Goal: Information Seeking & Learning: Learn about a topic

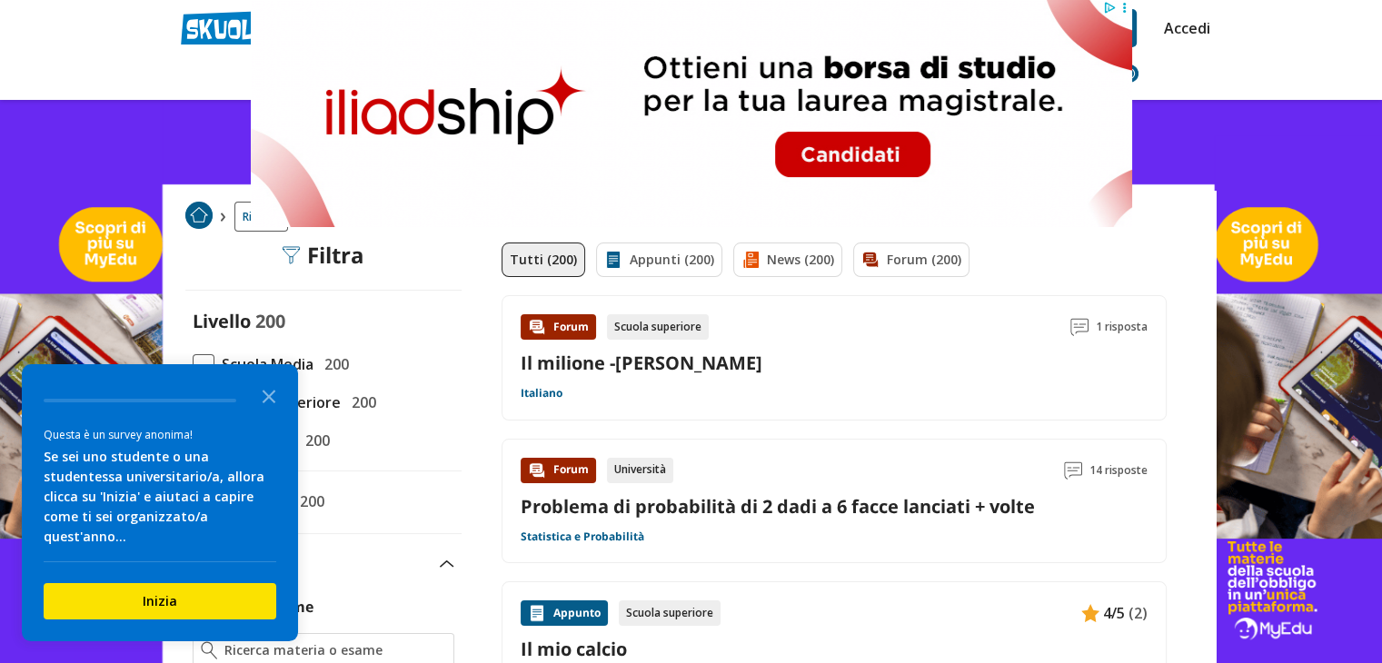
click at [214, 360] on span "Scuola Media" at bounding box center [263, 365] width 99 height 24
click at [193, 364] on input "Scuola Media 200" at bounding box center [193, 364] width 0 height 0
click at [264, 403] on polygon "Close the survey" at bounding box center [270, 397] width 14 height 14
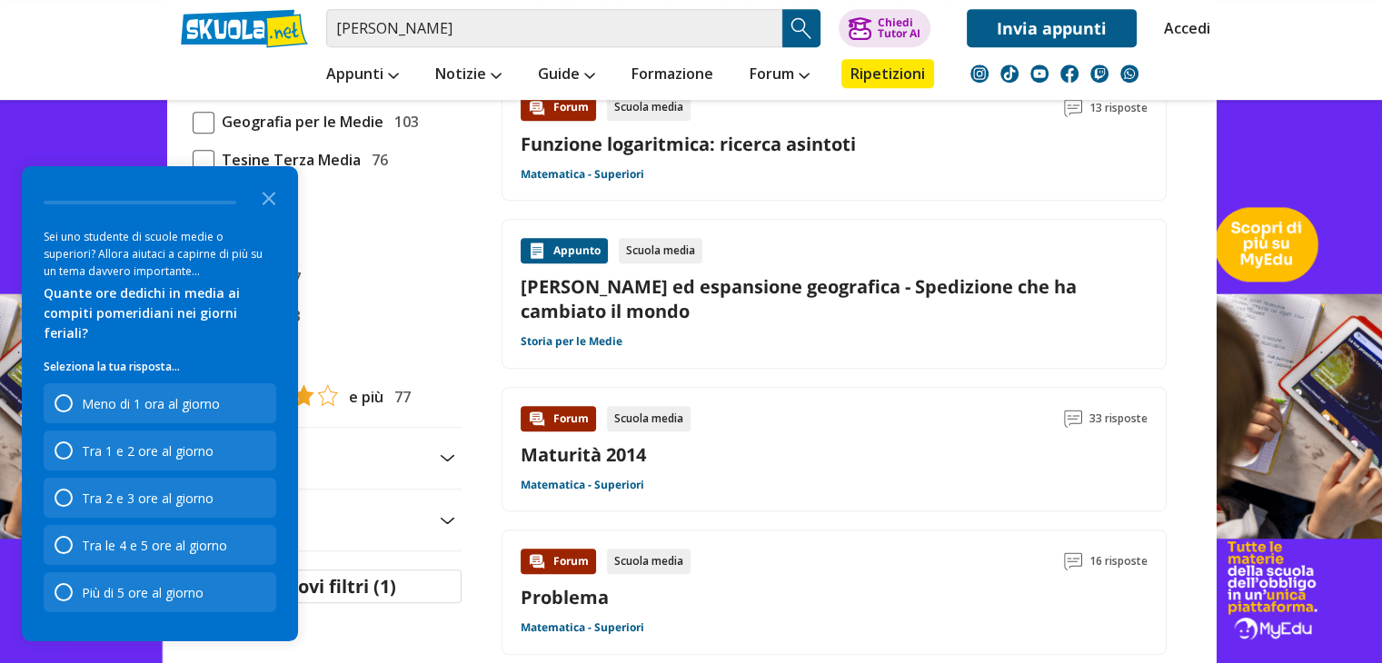
scroll to position [876, 0]
click at [711, 343] on div "Appunto Scuola media Marco Polo ed espansione geografica - Spedizione che ha ca…" at bounding box center [834, 294] width 627 height 112
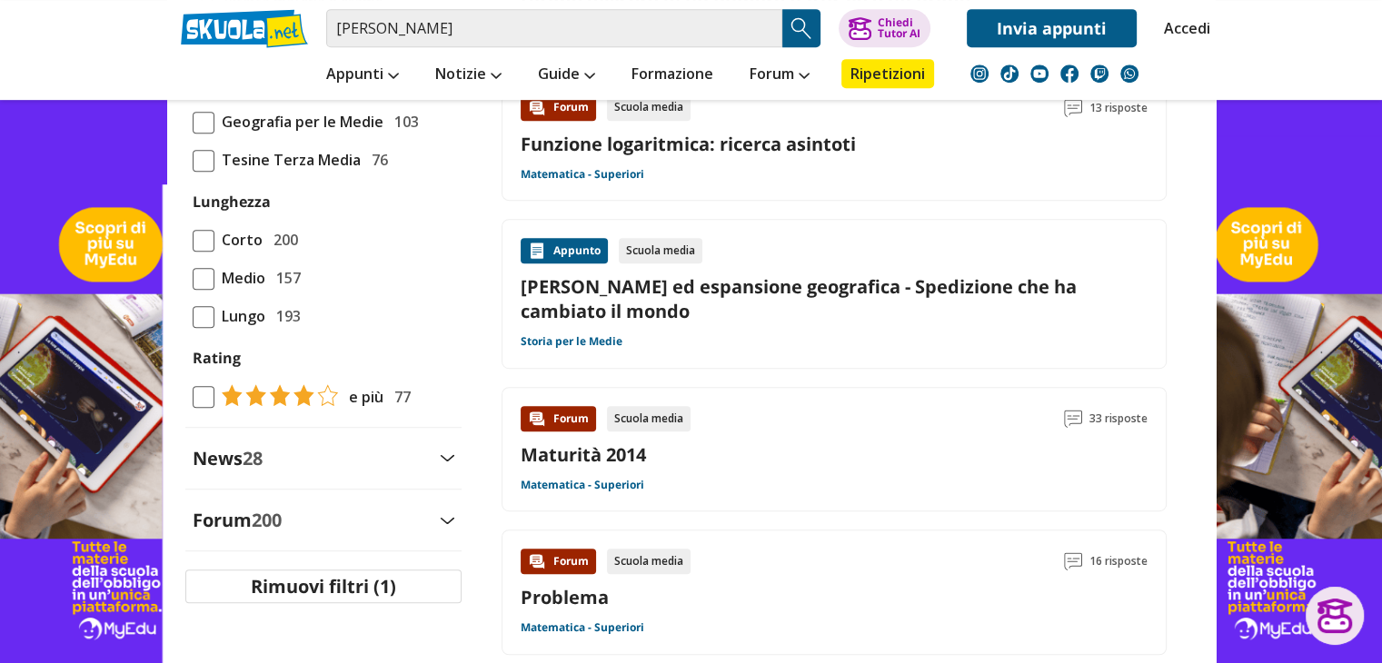
click at [204, 235] on span at bounding box center [204, 241] width 22 height 22
click at [193, 240] on input "Corto 200" at bounding box center [193, 240] width 0 height 0
click at [207, 269] on span at bounding box center [204, 279] width 22 height 22
click at [193, 278] on input "Medio 157" at bounding box center [193, 278] width 0 height 0
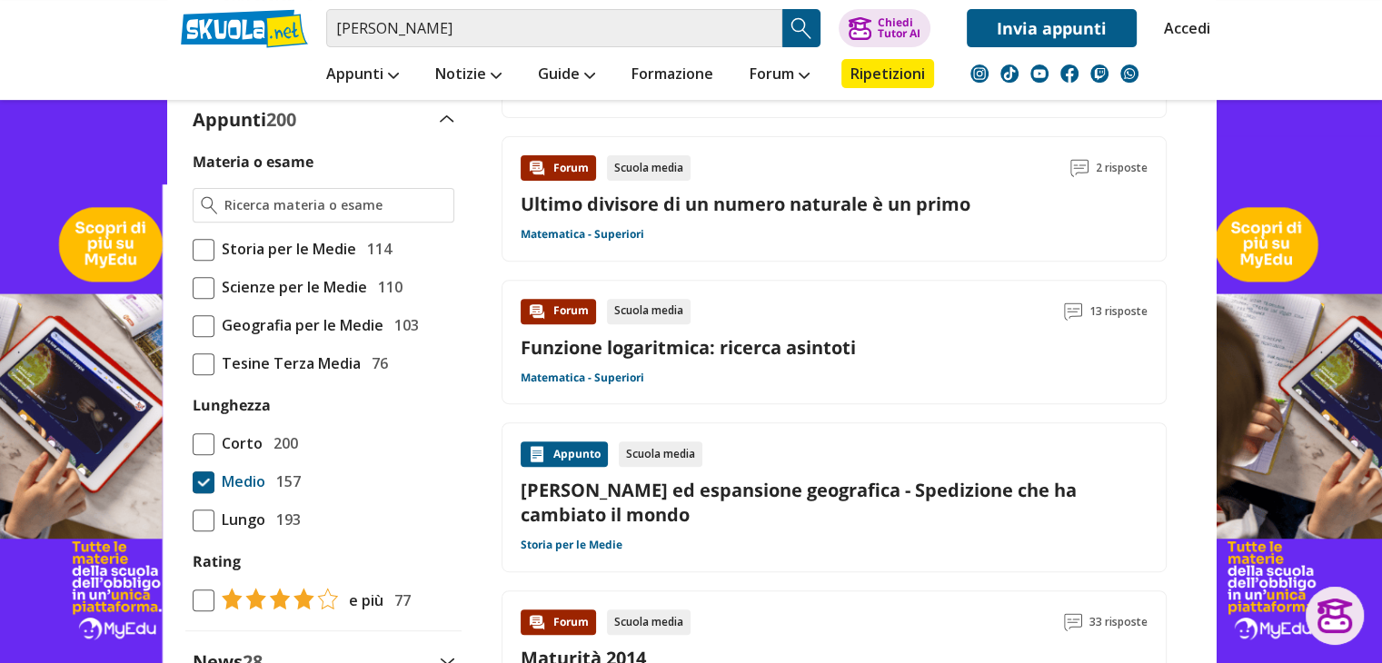
scroll to position [667, 0]
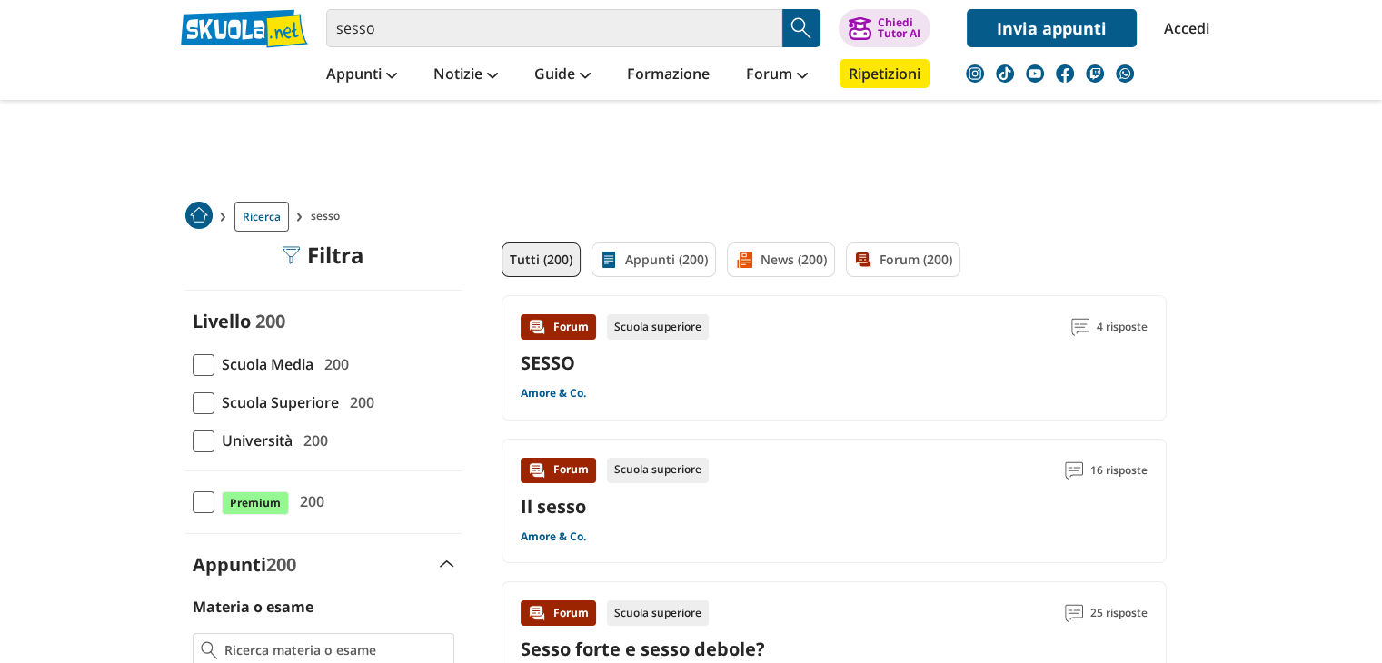
click at [574, 388] on link "Amore & Co." at bounding box center [553, 393] width 65 height 15
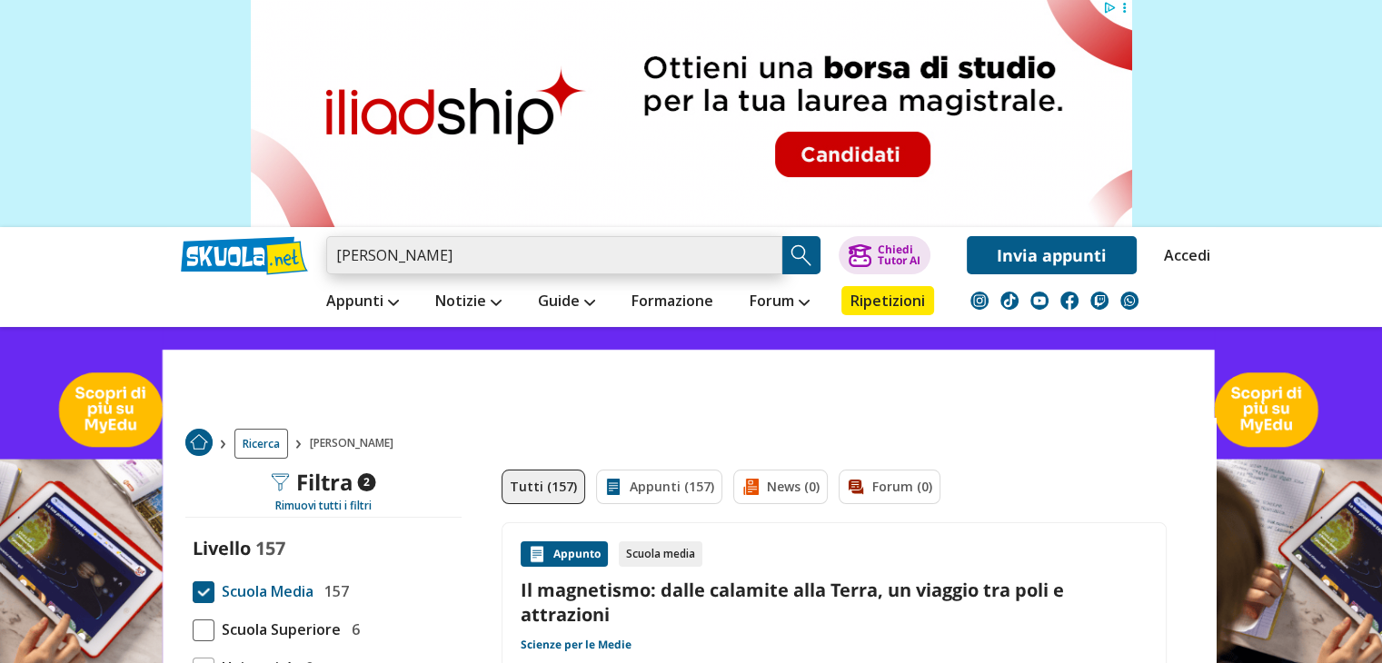
click at [553, 269] on input "[PERSON_NAME]" at bounding box center [554, 255] width 456 height 38
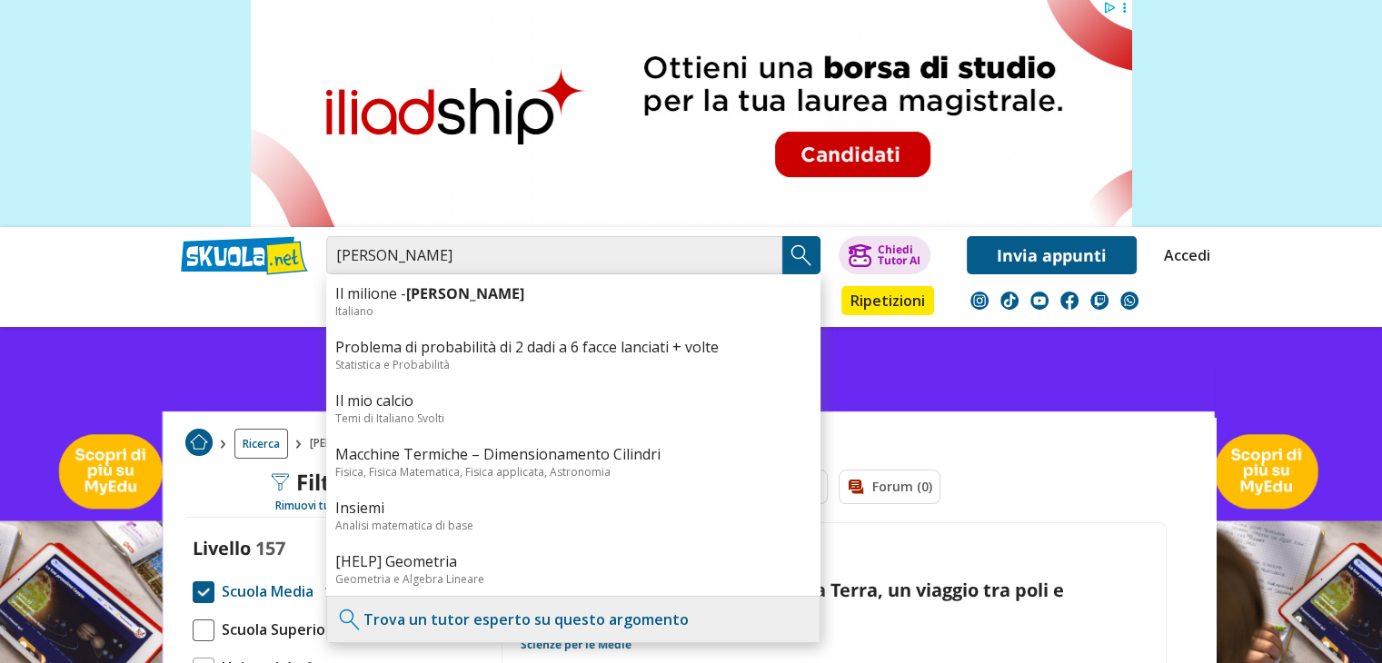
click at [948, 423] on div "Ricerca marco polo" at bounding box center [691, 444] width 1049 height 52
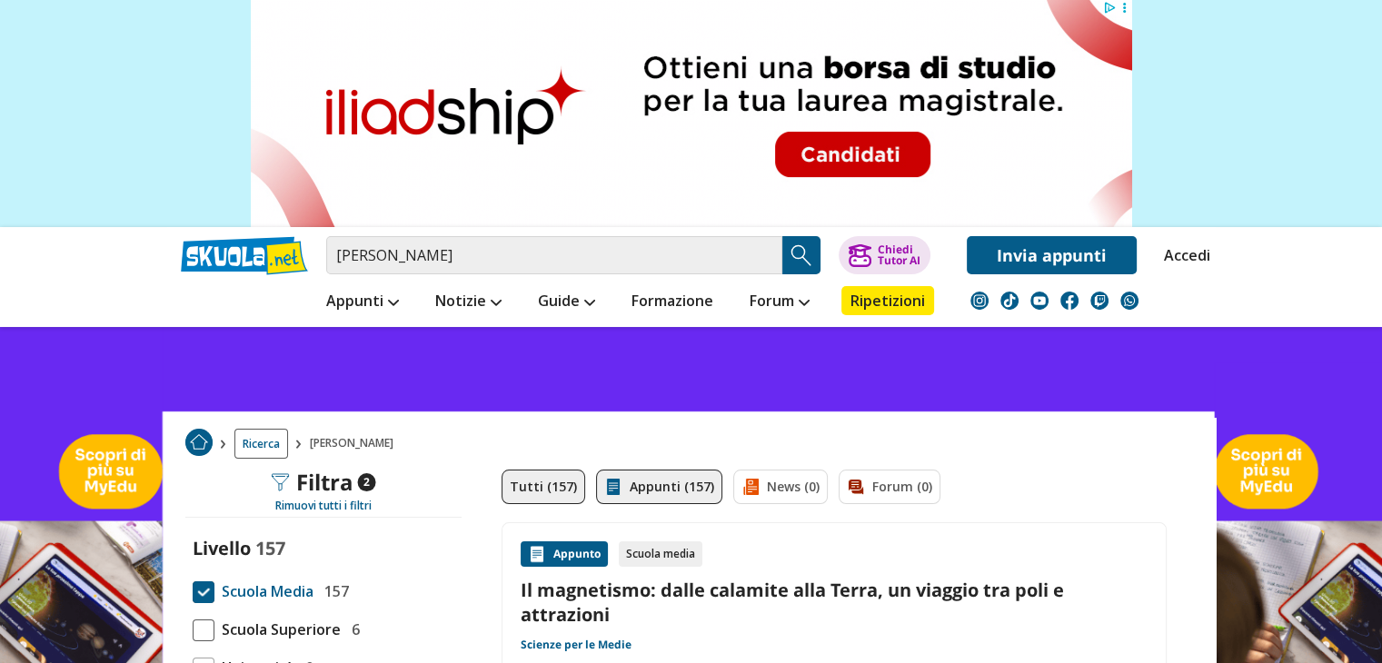
click at [690, 470] on link "Appunti (157)" at bounding box center [659, 487] width 126 height 35
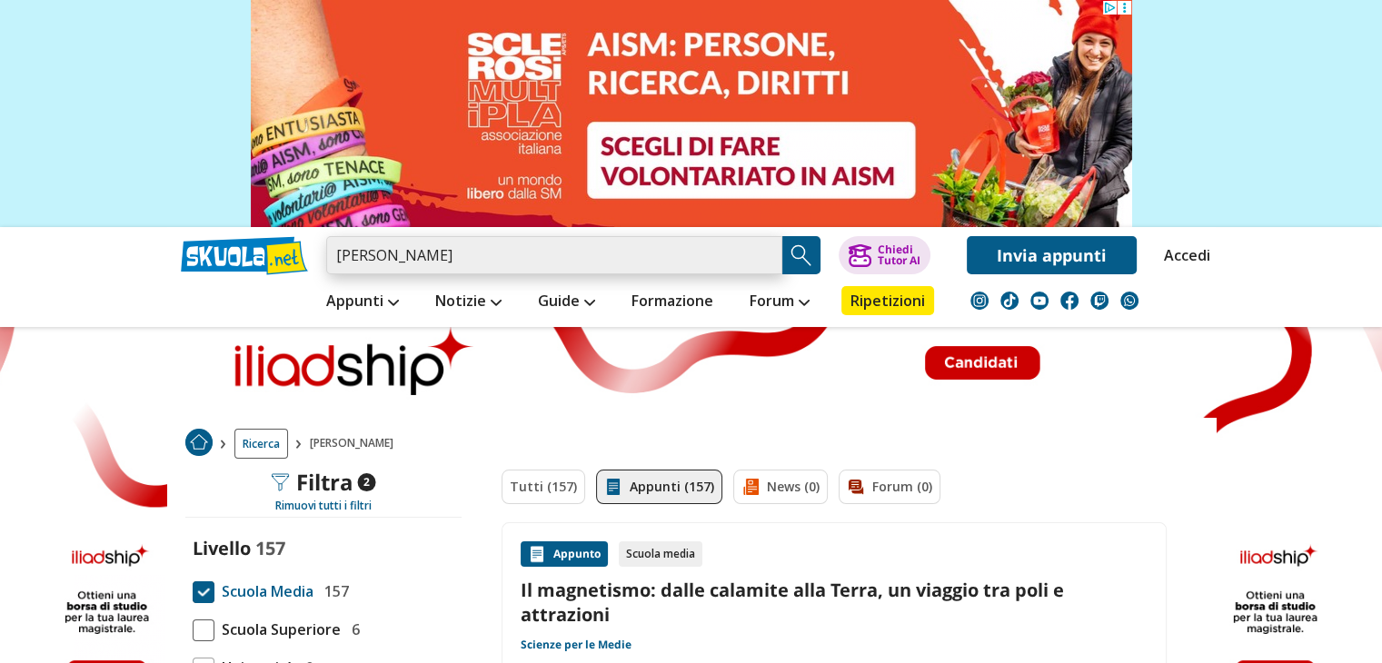
click at [527, 252] on input "[PERSON_NAME]" at bounding box center [554, 255] width 456 height 38
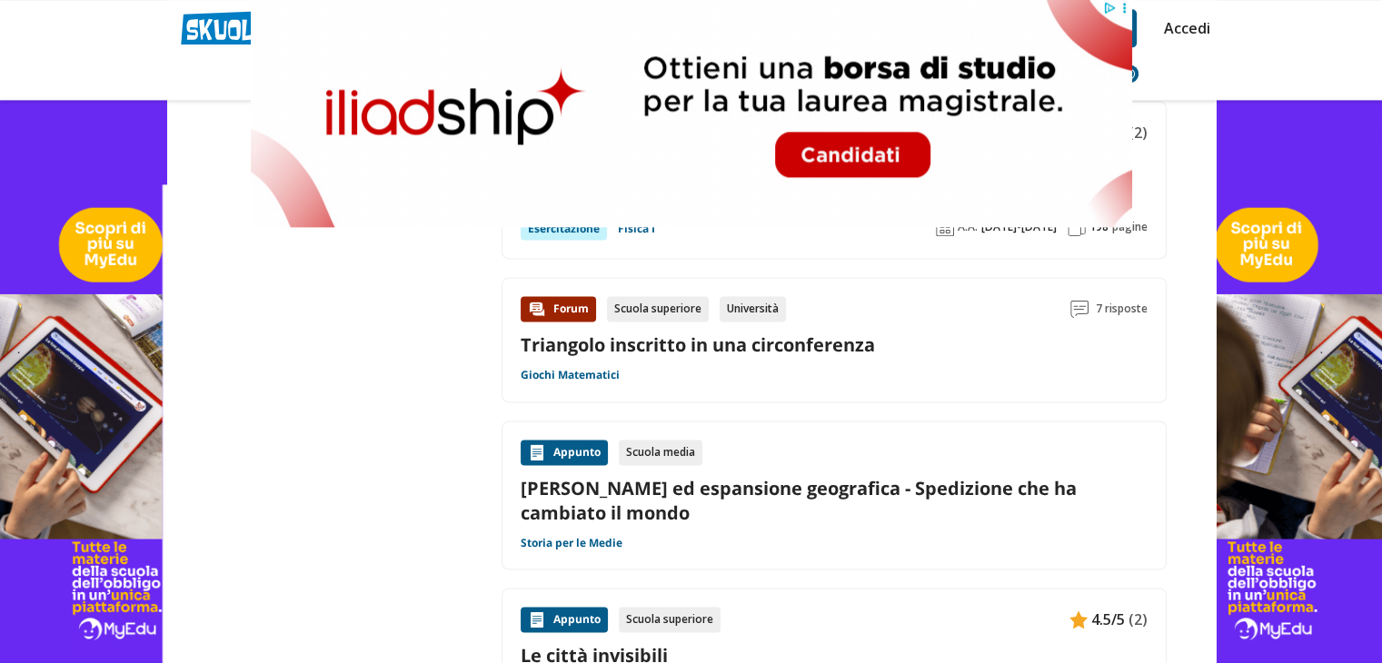
scroll to position [2555, 0]
